Goal: Information Seeking & Learning: Understand process/instructions

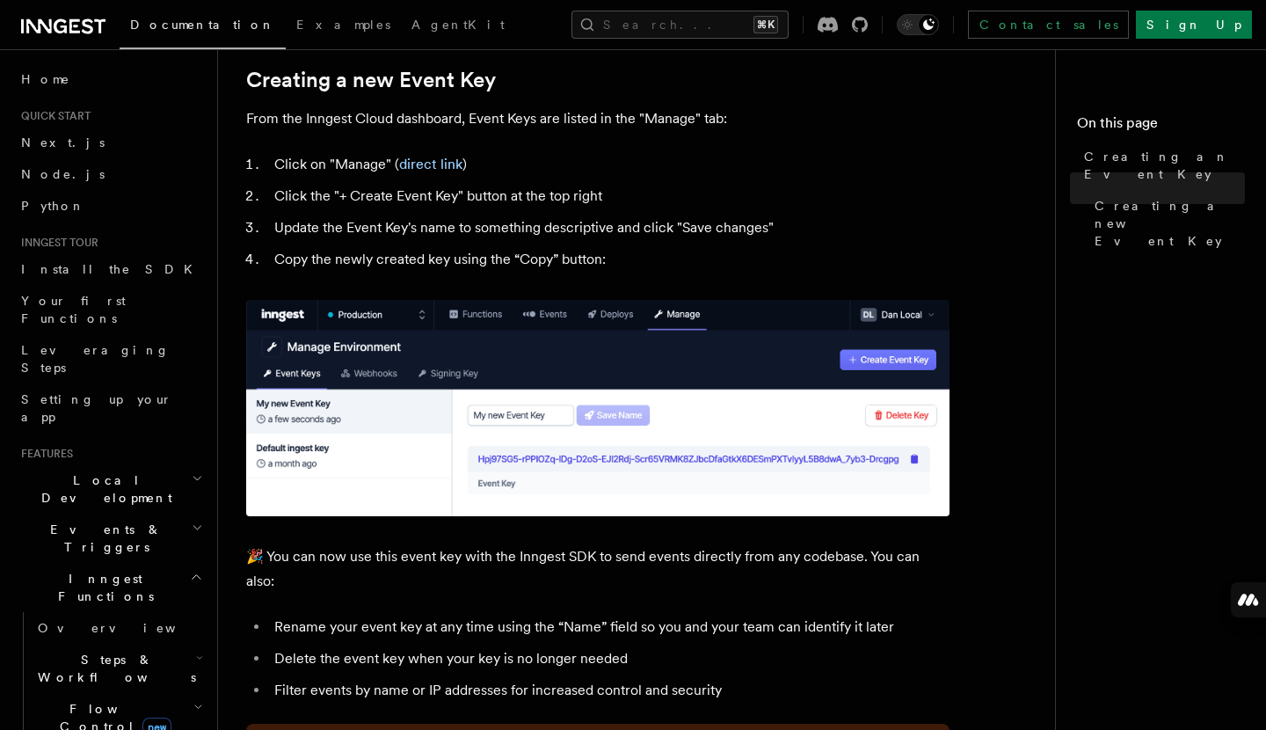
scroll to position [795, 0]
click at [433, 158] on link "direct link" at bounding box center [430, 164] width 63 height 17
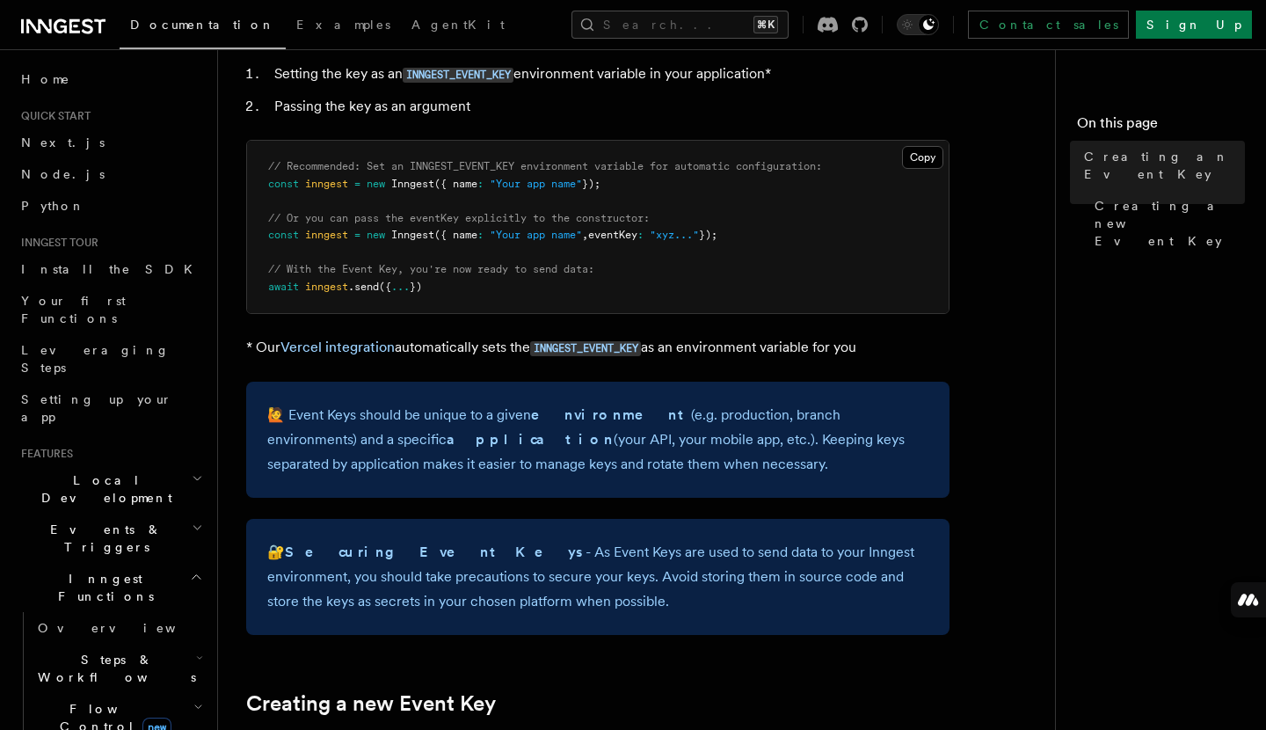
scroll to position [162, 0]
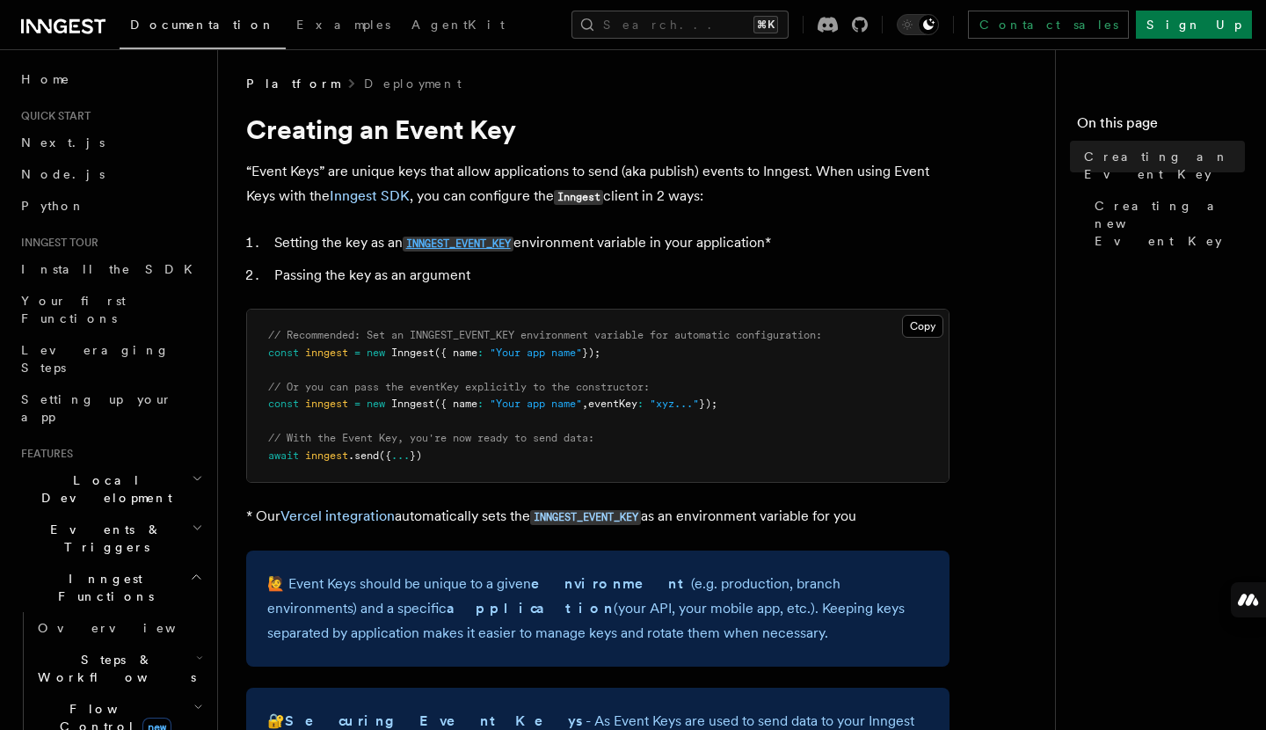
click at [491, 244] on code "INNGEST_EVENT_KEY" at bounding box center [458, 243] width 111 height 15
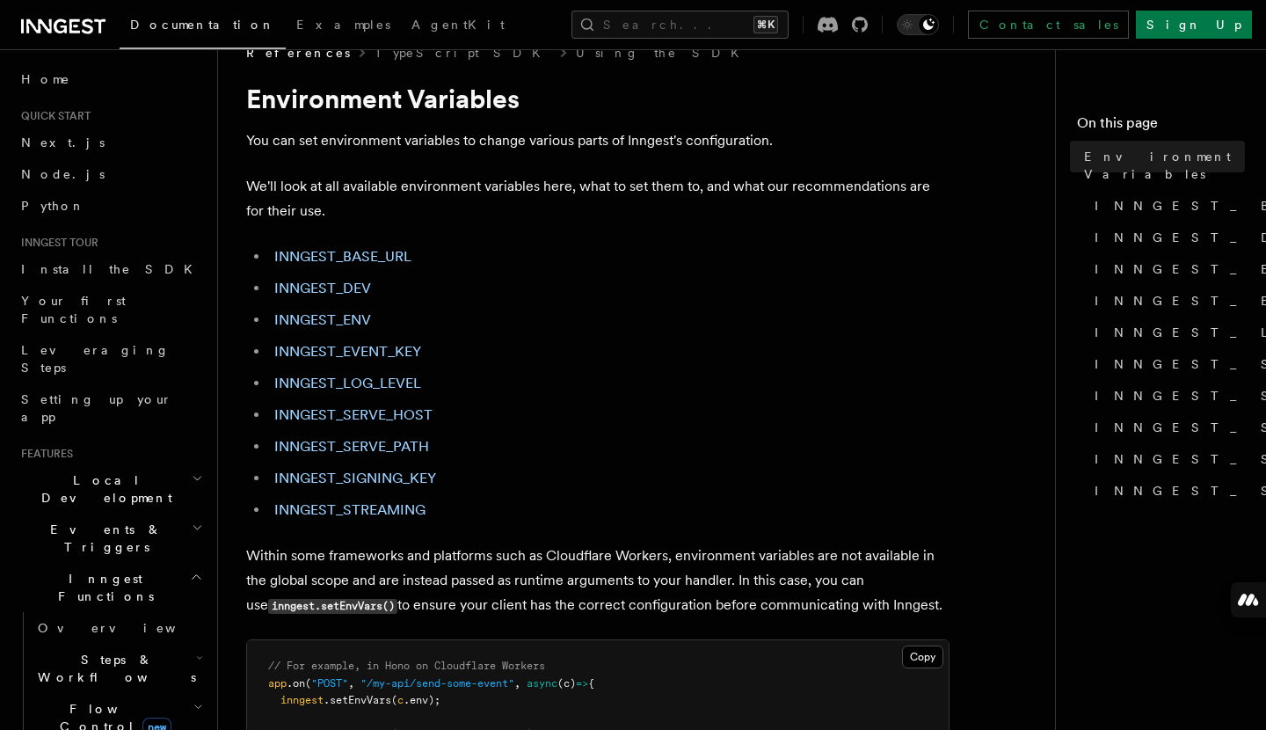
scroll to position [35, 0]
click at [387, 477] on link "INNGEST_SIGNING_KEY" at bounding box center [355, 476] width 162 height 17
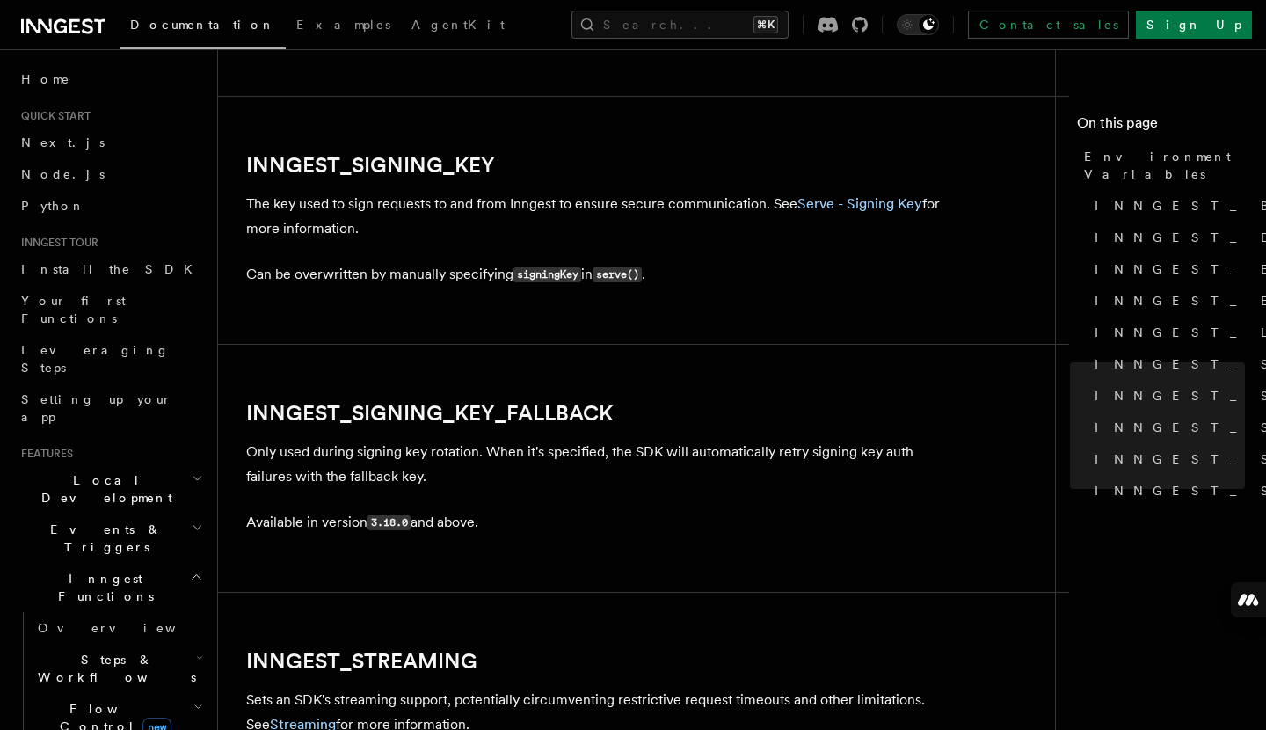
scroll to position [3018, 0]
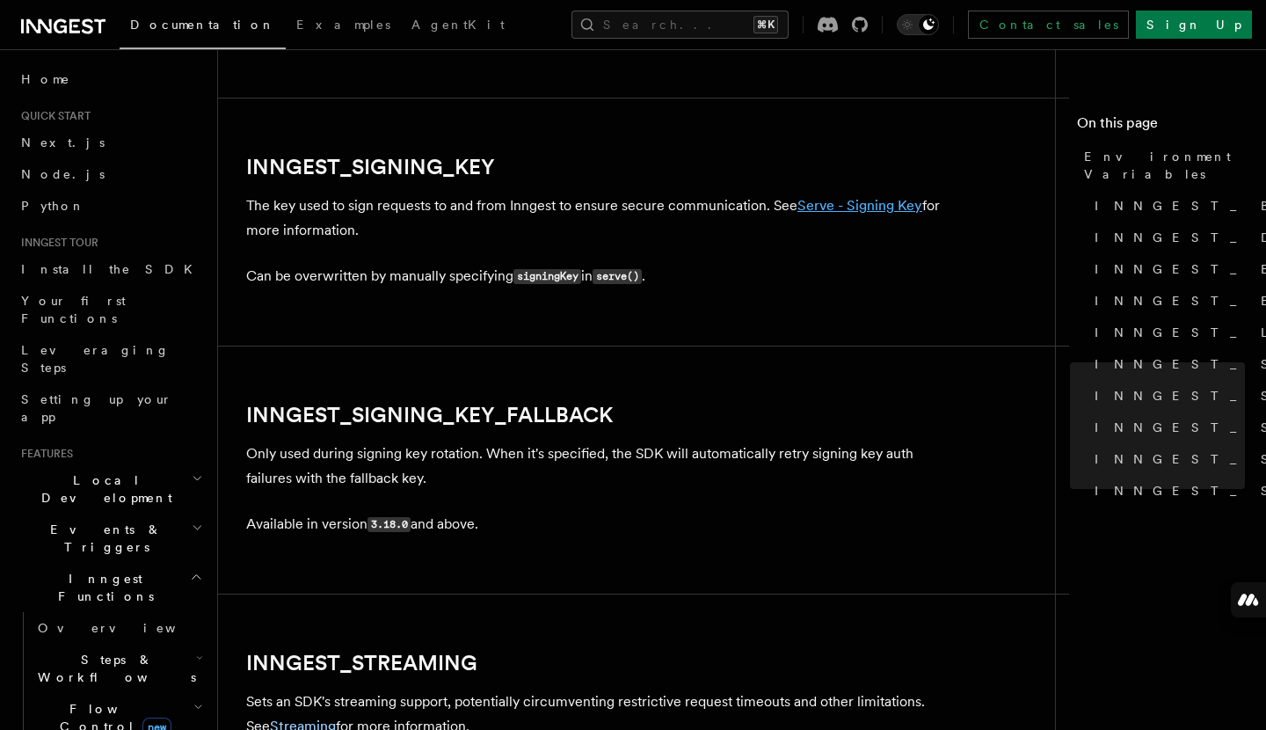
click at [872, 207] on link "Serve - Signing Key" at bounding box center [859, 205] width 125 height 17
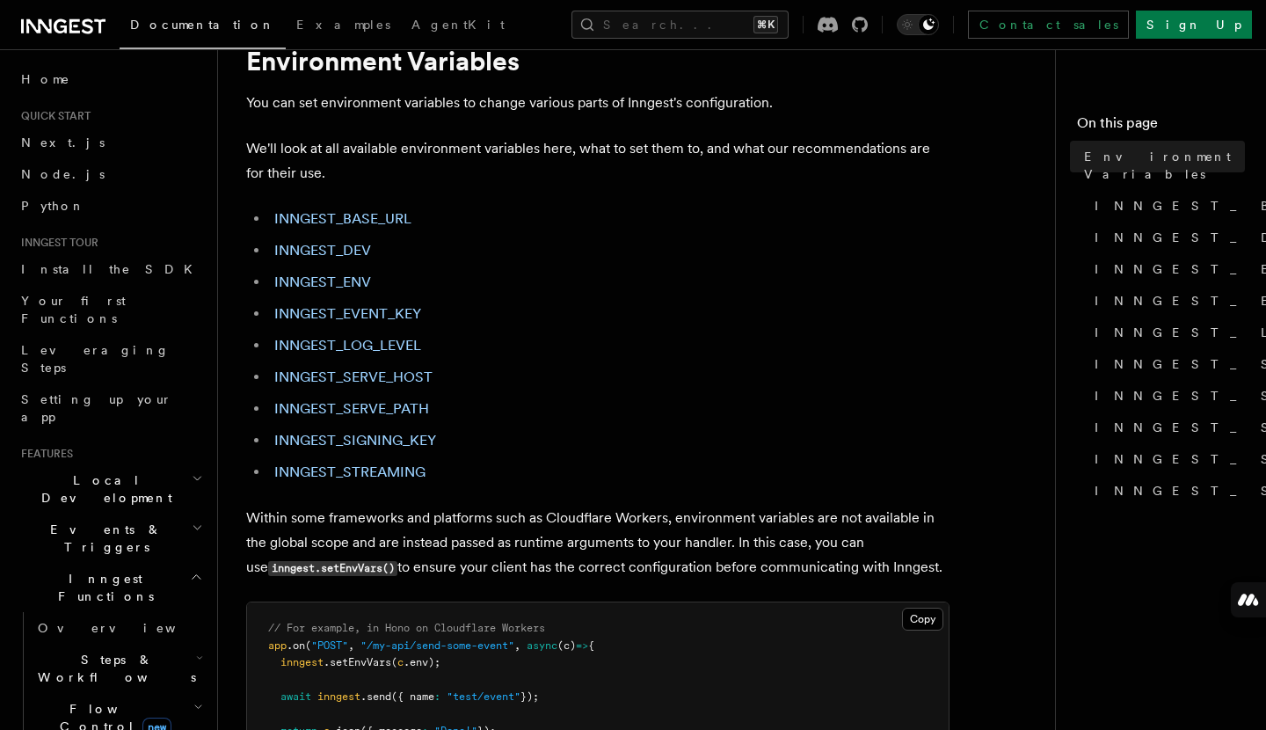
scroll to position [80, 0]
